Goal: Transaction & Acquisition: Purchase product/service

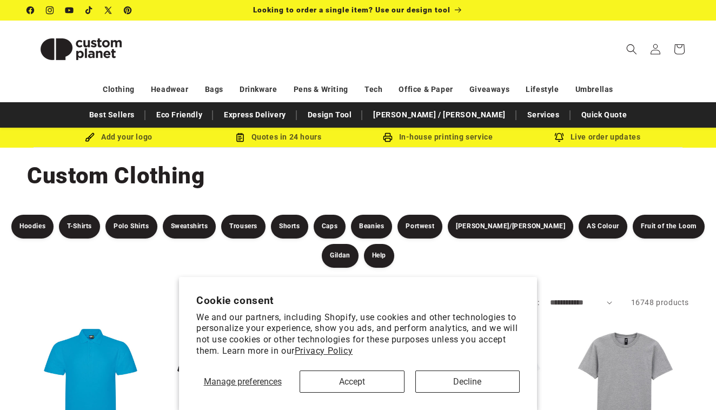
click at [466, 387] on button "Decline" at bounding box center [467, 381] width 104 height 22
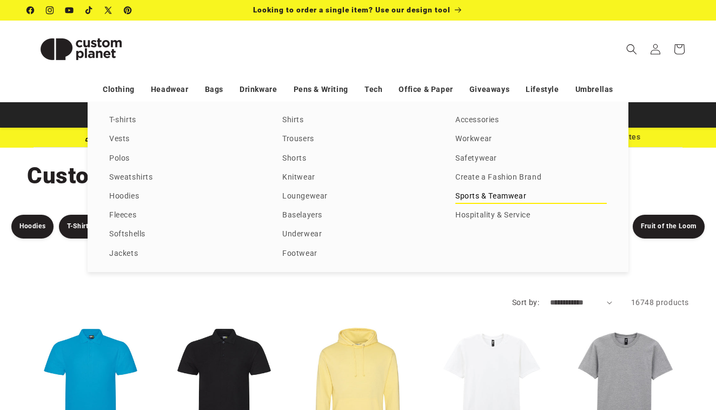
click at [464, 204] on link "Sports & Teamwear" at bounding box center [530, 196] width 151 height 15
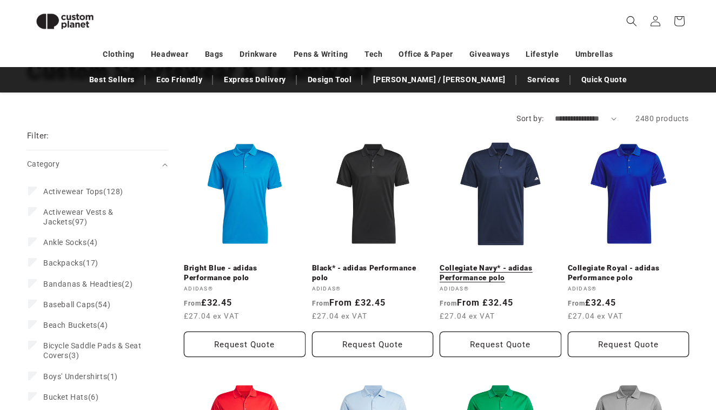
scroll to position [88, 0]
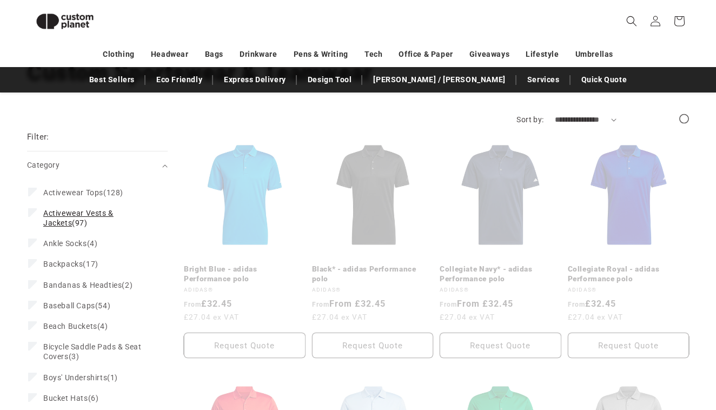
click at [41, 211] on label "Activewear Vests & Jackets (97) Activewear Vests & Jackets (97 products)" at bounding box center [94, 218] width 132 height 30
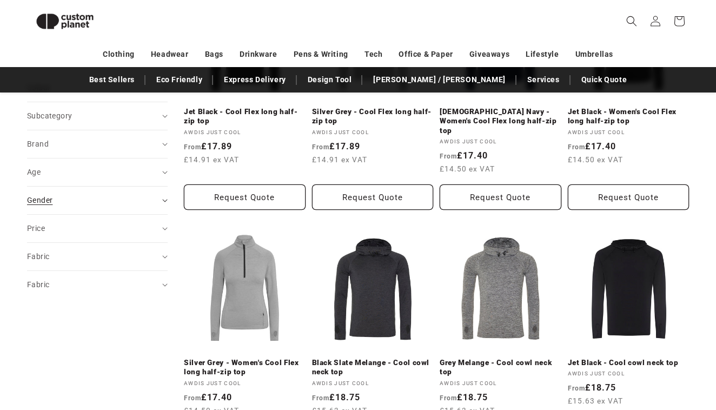
scroll to position [491, 0]
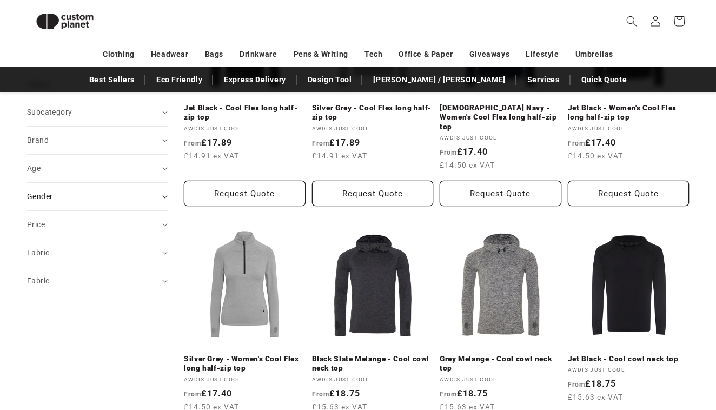
click at [61, 194] on div "Gender (0)" at bounding box center [92, 196] width 131 height 11
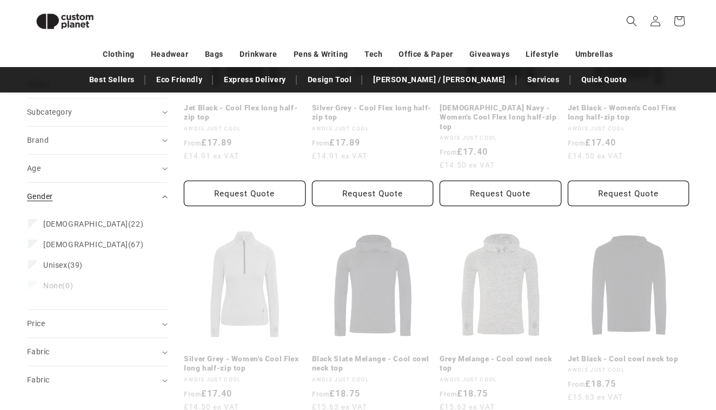
click at [91, 192] on div "Gender (0)" at bounding box center [92, 196] width 131 height 11
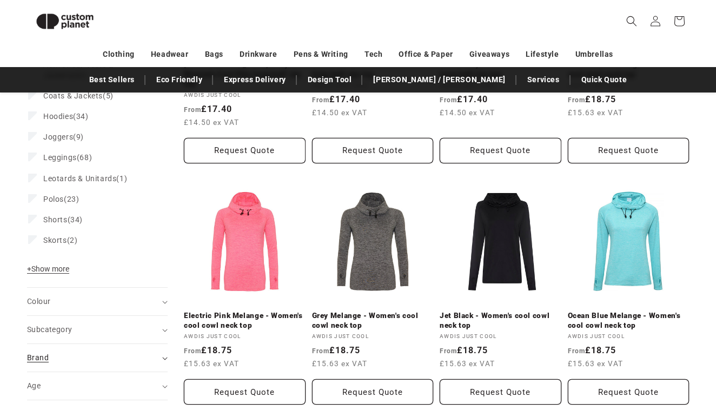
scroll to position [258, 0]
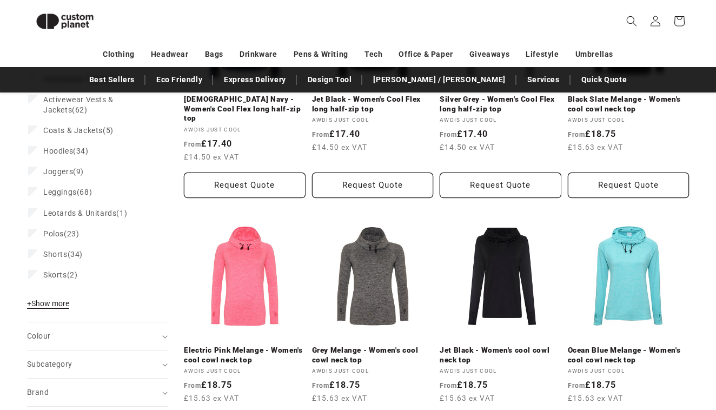
click at [63, 299] on span "+ Show more" at bounding box center [48, 303] width 42 height 9
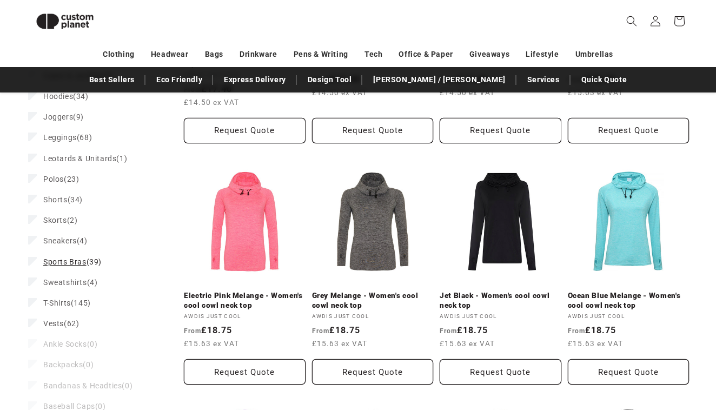
scroll to position [313, 0]
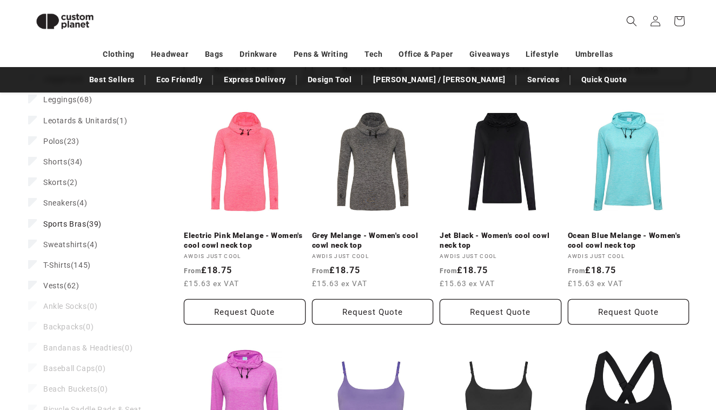
scroll to position [381, 0]
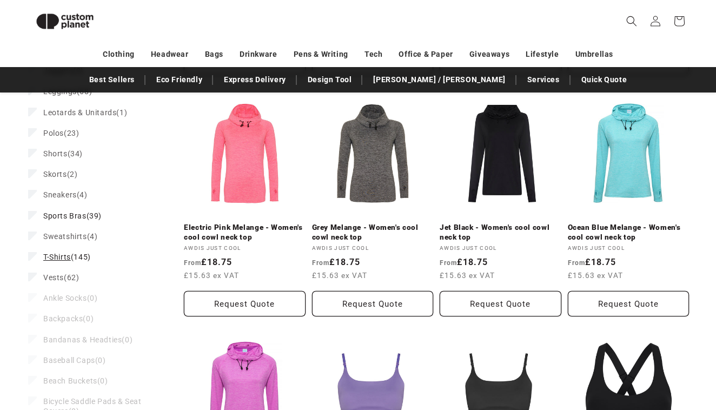
click at [37, 246] on label "T-Shirts (145) T-Shirts (145 products)" at bounding box center [94, 256] width 132 height 21
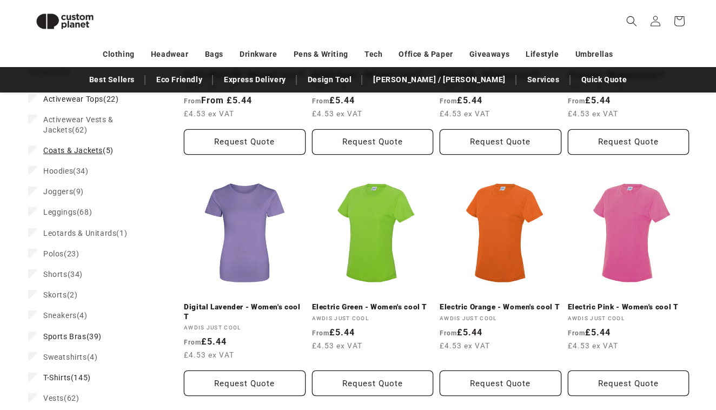
scroll to position [251, 0]
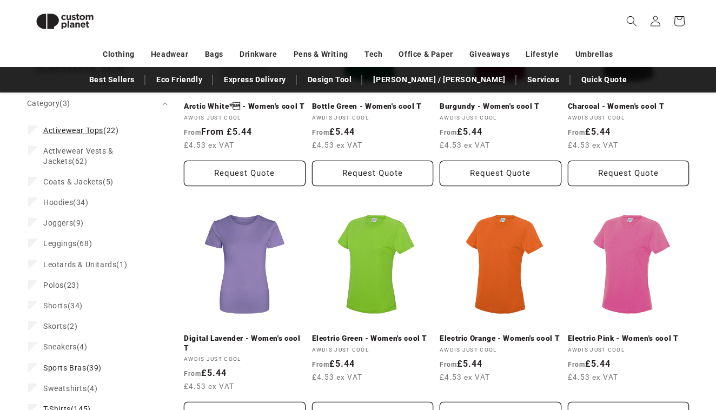
click at [35, 128] on icon at bounding box center [33, 130] width 6 height 4
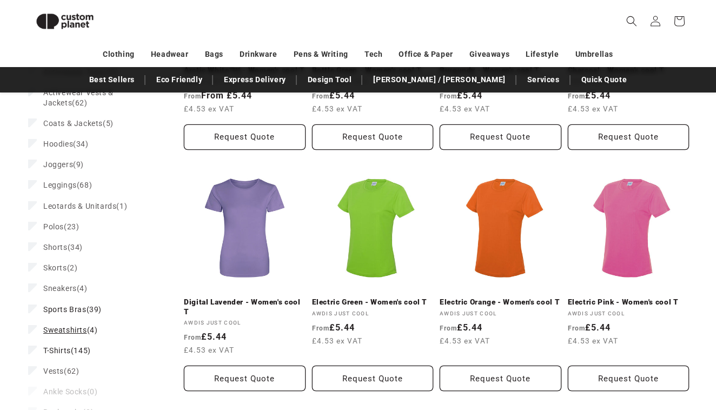
scroll to position [285, 0]
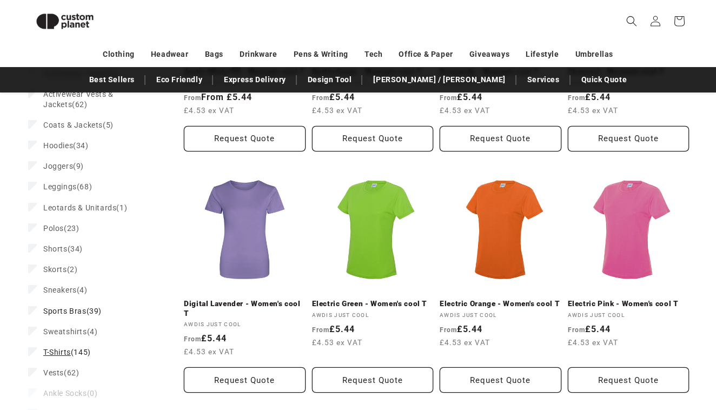
click at [32, 349] on icon at bounding box center [32, 350] width 5 height 3
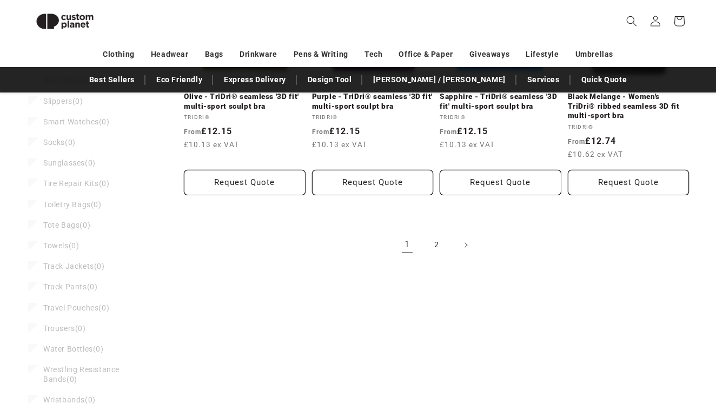
scroll to position [1237, 0]
click at [435, 248] on link "2" at bounding box center [436, 244] width 24 height 24
